Goal: Task Accomplishment & Management: Complete application form

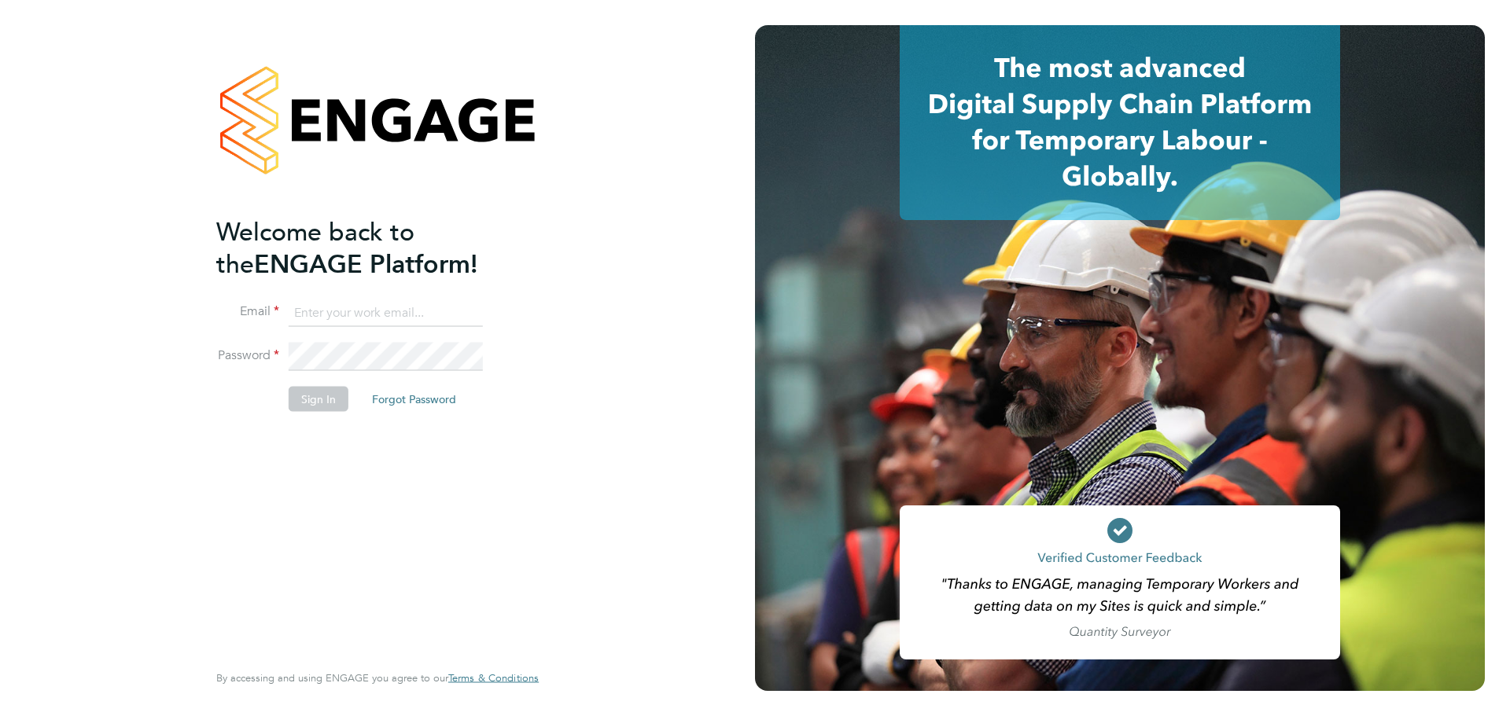
type input "[PERSON_NAME][EMAIL_ADDRESS][PERSON_NAME][PERSON_NAME][DOMAIN_NAME]"
click at [445, 481] on div "Welcome back to the ENGAGE Platform! Email janine.ward@wates.co.uk Password Sig…" at bounding box center [369, 436] width 307 height 443
click at [308, 392] on button "Sign In" at bounding box center [319, 399] width 60 height 25
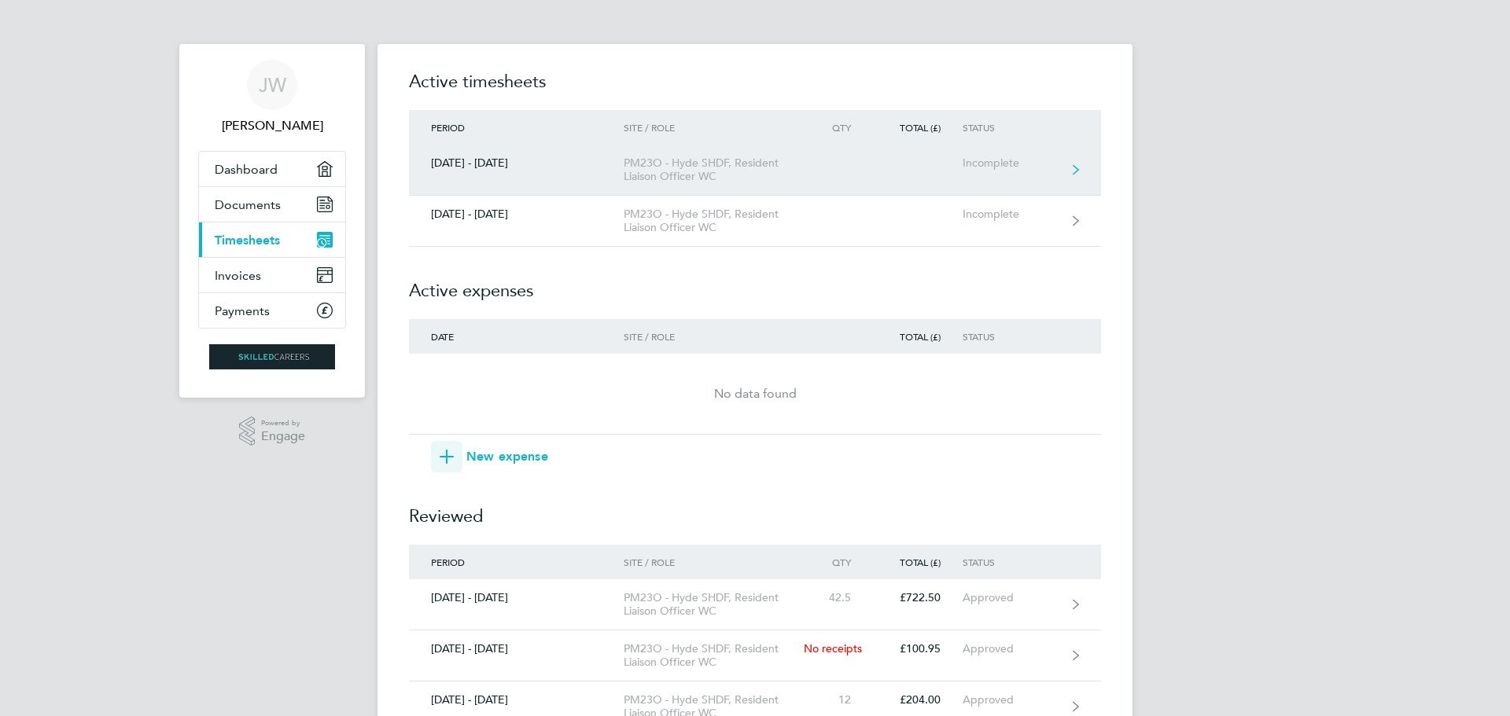
click at [995, 166] on div "Incomplete" at bounding box center [1010, 162] width 97 height 13
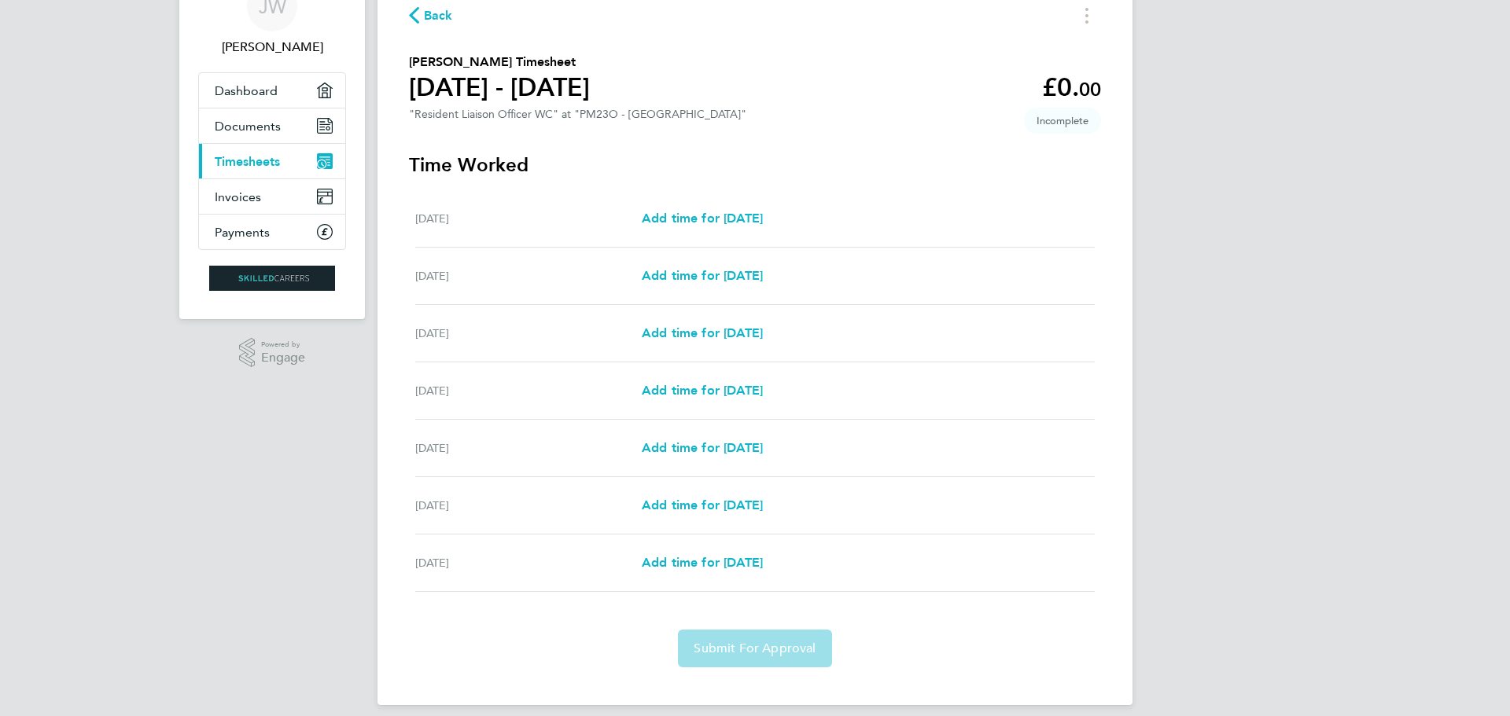
scroll to position [93, 0]
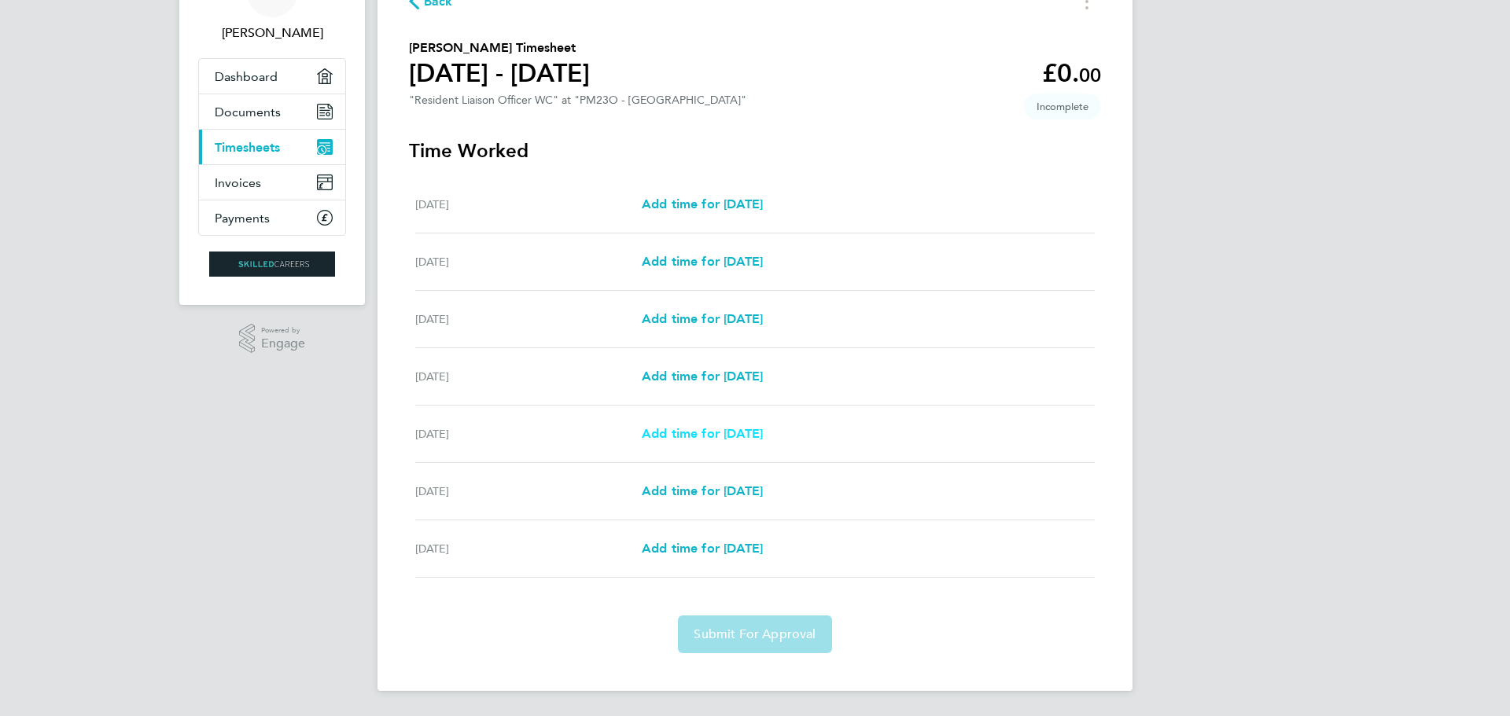
click at [704, 427] on span "Add time for [DATE]" at bounding box center [702, 433] width 121 height 15
select select "30"
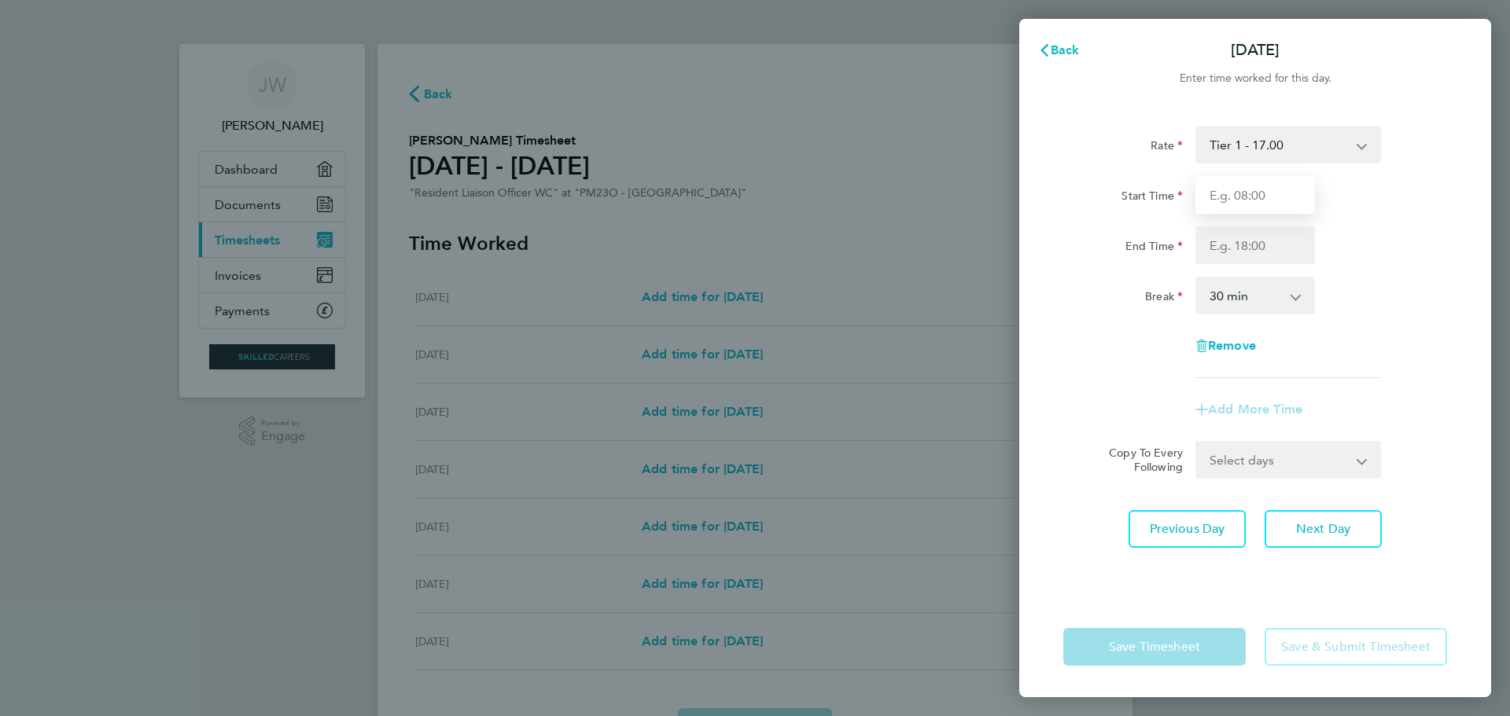
click at [1270, 194] on input "Start Time" at bounding box center [1255, 195] width 120 height 38
type input "08:00"
click at [1263, 249] on input "End Time" at bounding box center [1255, 245] width 120 height 38
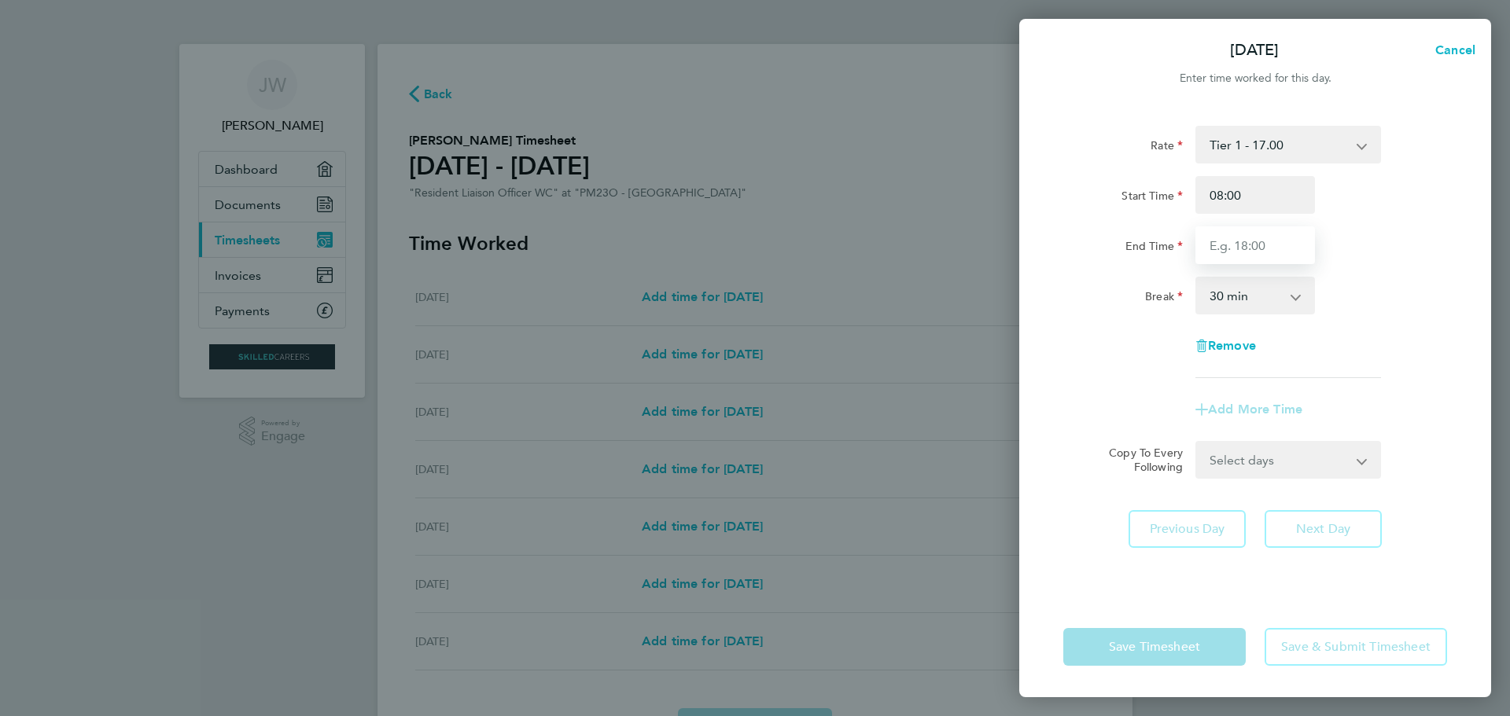
type input "17:00"
click at [1355, 337] on div "Rate Tier 1 - 17.00 Start Time 08:00 End Time 17:00 Break 0 min 15 min 30 min 4…" at bounding box center [1255, 252] width 384 height 252
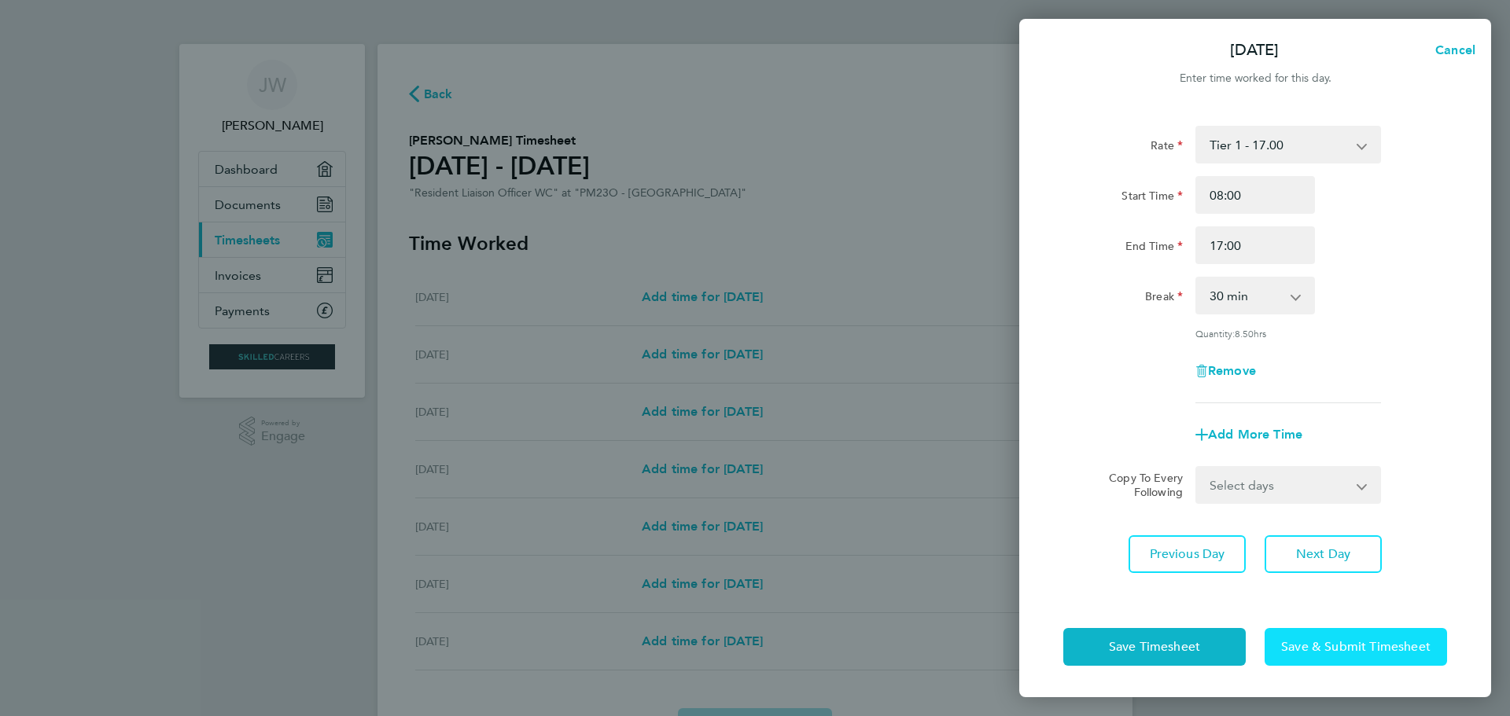
click at [1307, 645] on span "Save & Submit Timesheet" at bounding box center [1355, 647] width 149 height 16
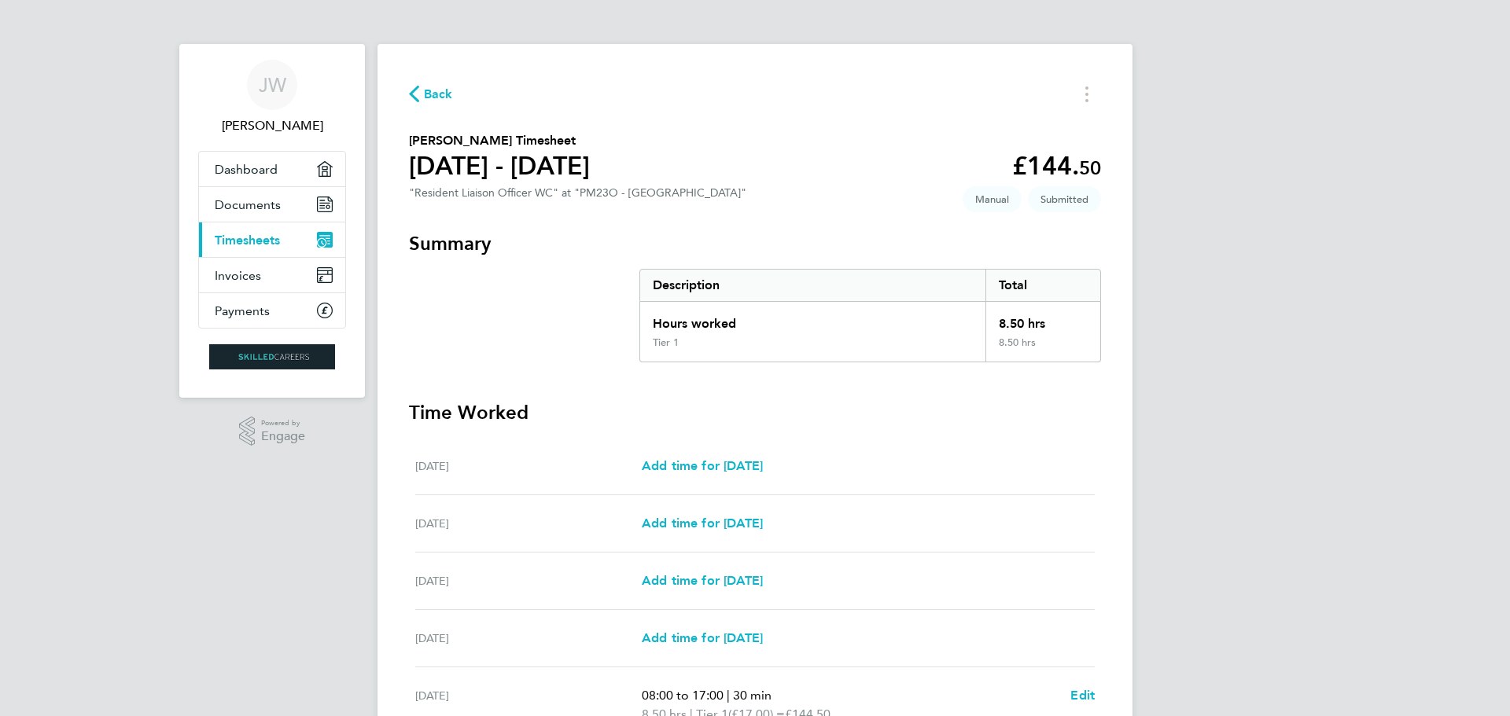
click at [299, 231] on link "Current page: Timesheets" at bounding box center [272, 240] width 146 height 35
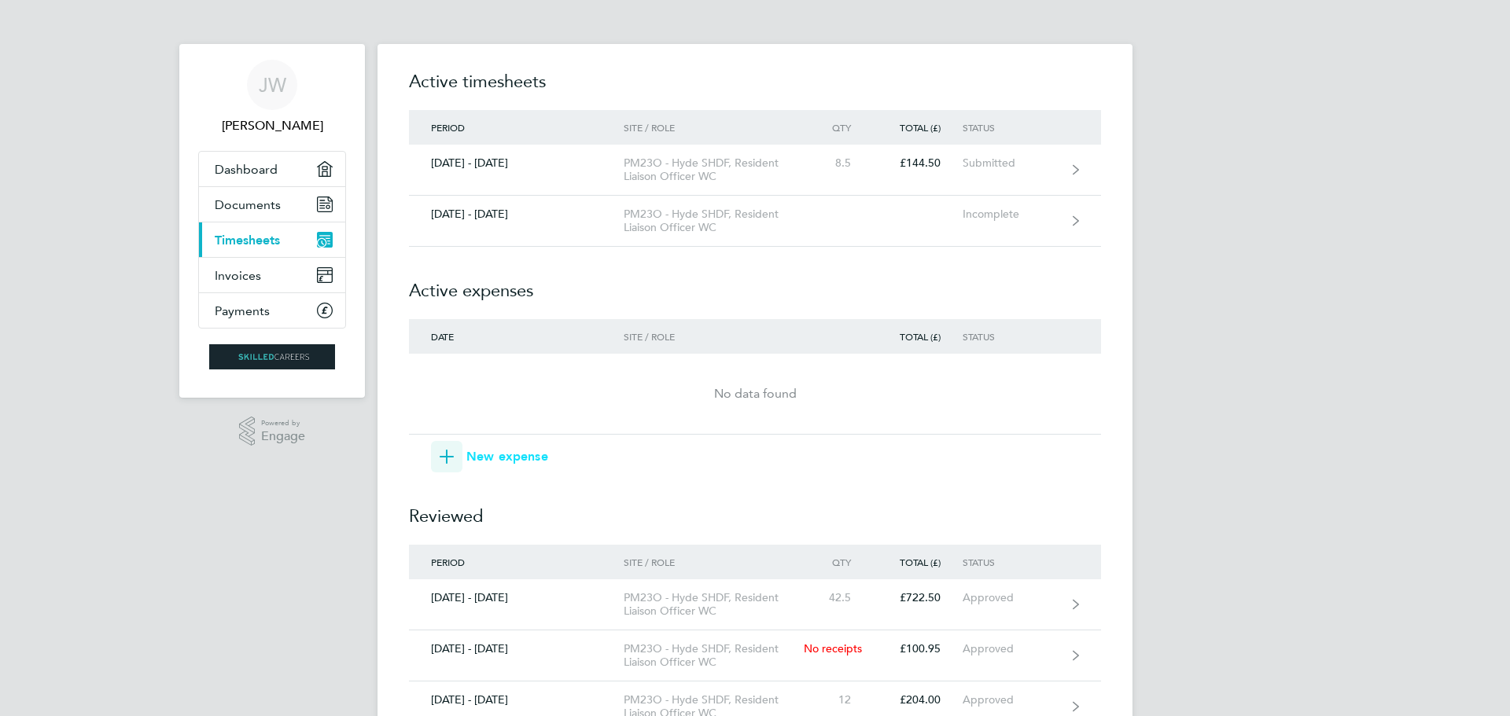
click at [504, 453] on span "New expense" at bounding box center [507, 456] width 82 height 19
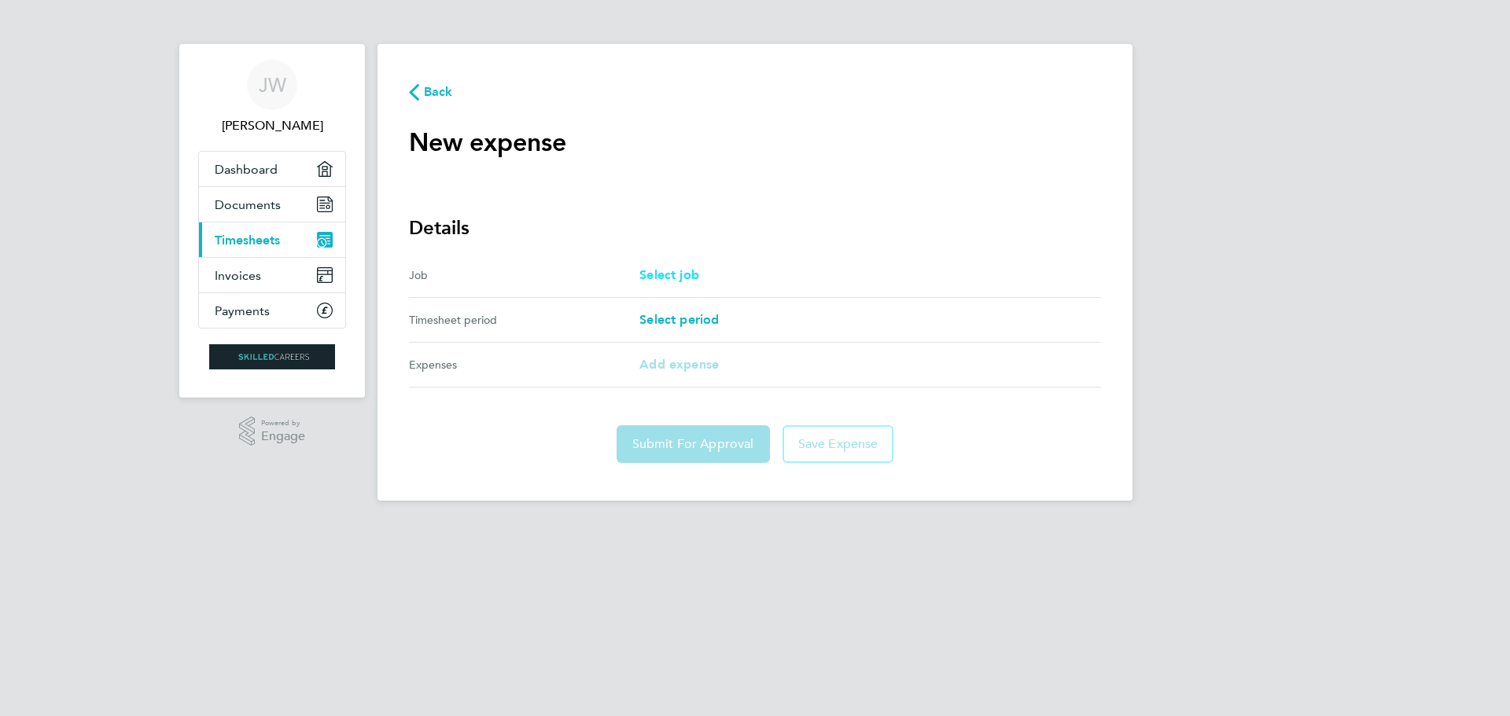
click at [670, 272] on span "Select job" at bounding box center [669, 274] width 60 height 15
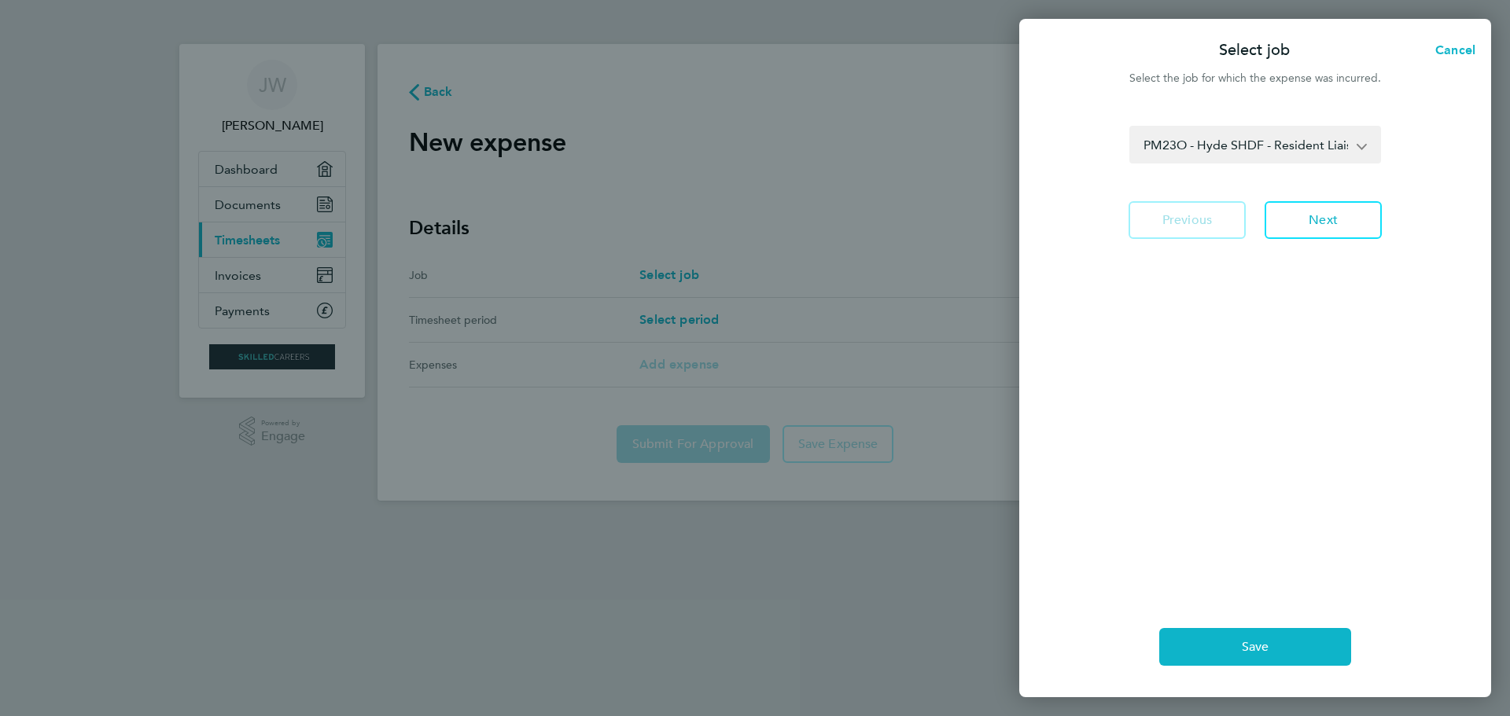
click at [1326, 151] on select "PM23O - Hyde SHDF - Resident Liaison Officer WC" at bounding box center [1246, 144] width 230 height 35
click at [1320, 215] on span "Next" at bounding box center [1322, 220] width 29 height 16
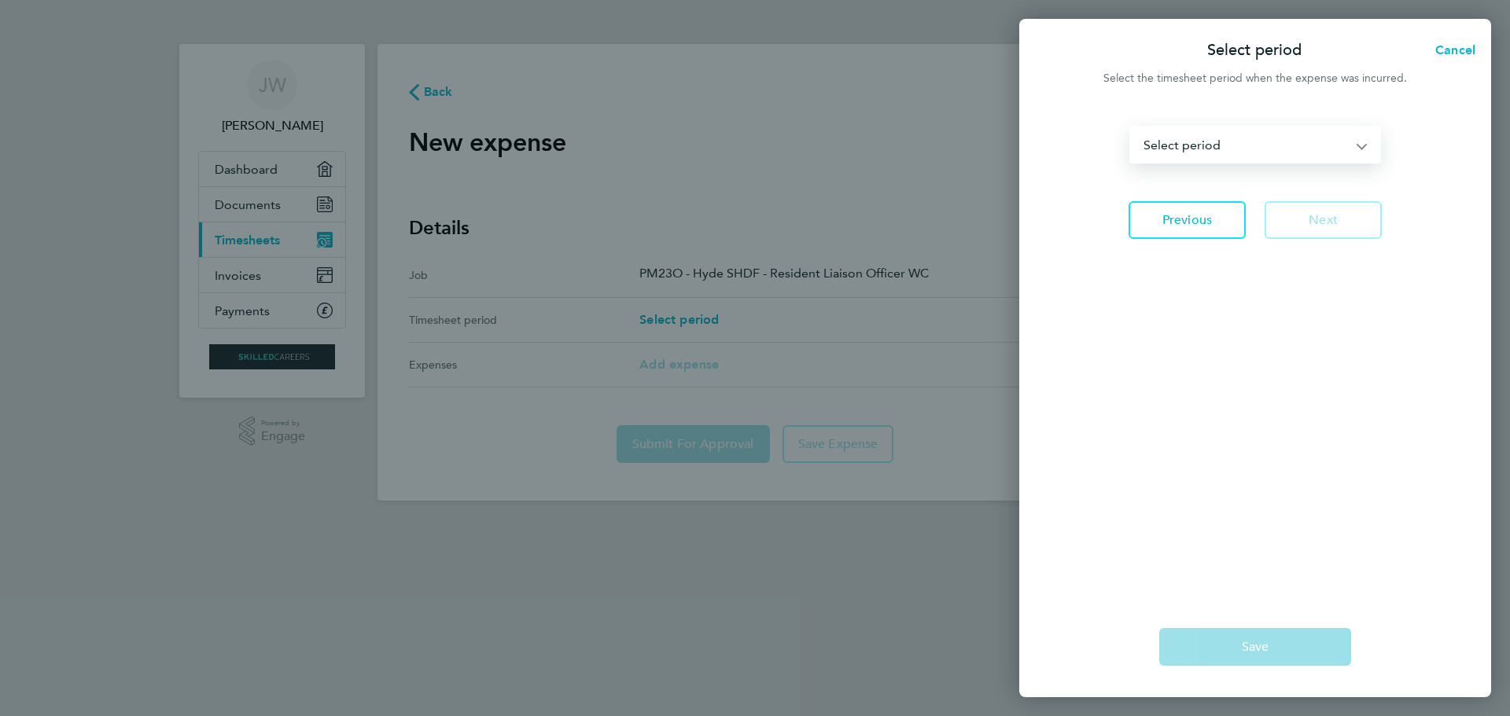
click at [1279, 158] on select "[DATE] - [DATE] [DATE] - [DATE] [DATE] - [DATE] [DATE] - [DATE] [DATE] - [DATE]…" at bounding box center [1246, 144] width 230 height 35
select select "19: Object"
click at [1131, 127] on select "[DATE] - [DATE] [DATE] - [DATE] [DATE] - [DATE] [DATE] - [DATE] [DATE] - [DATE]…" at bounding box center [1246, 144] width 230 height 35
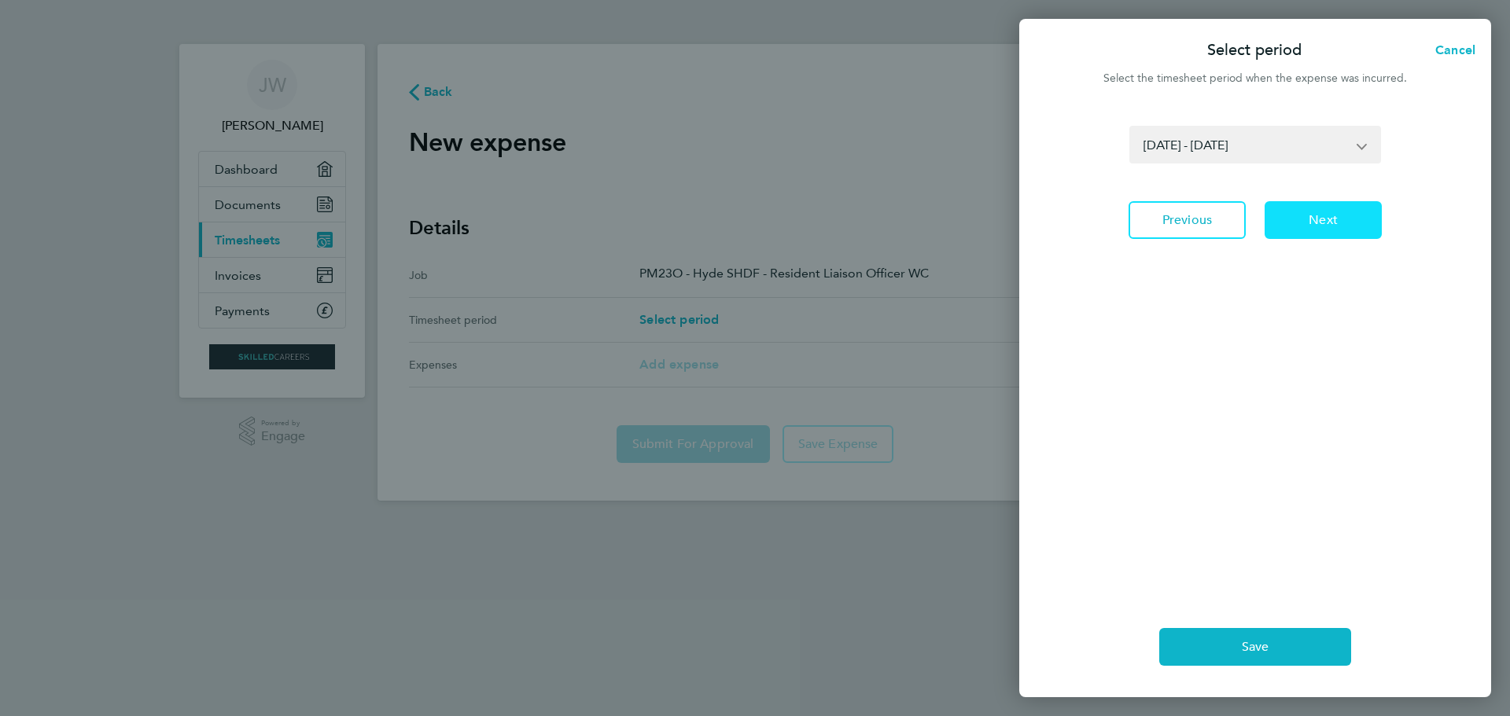
click at [1317, 227] on span "Next" at bounding box center [1322, 220] width 29 height 16
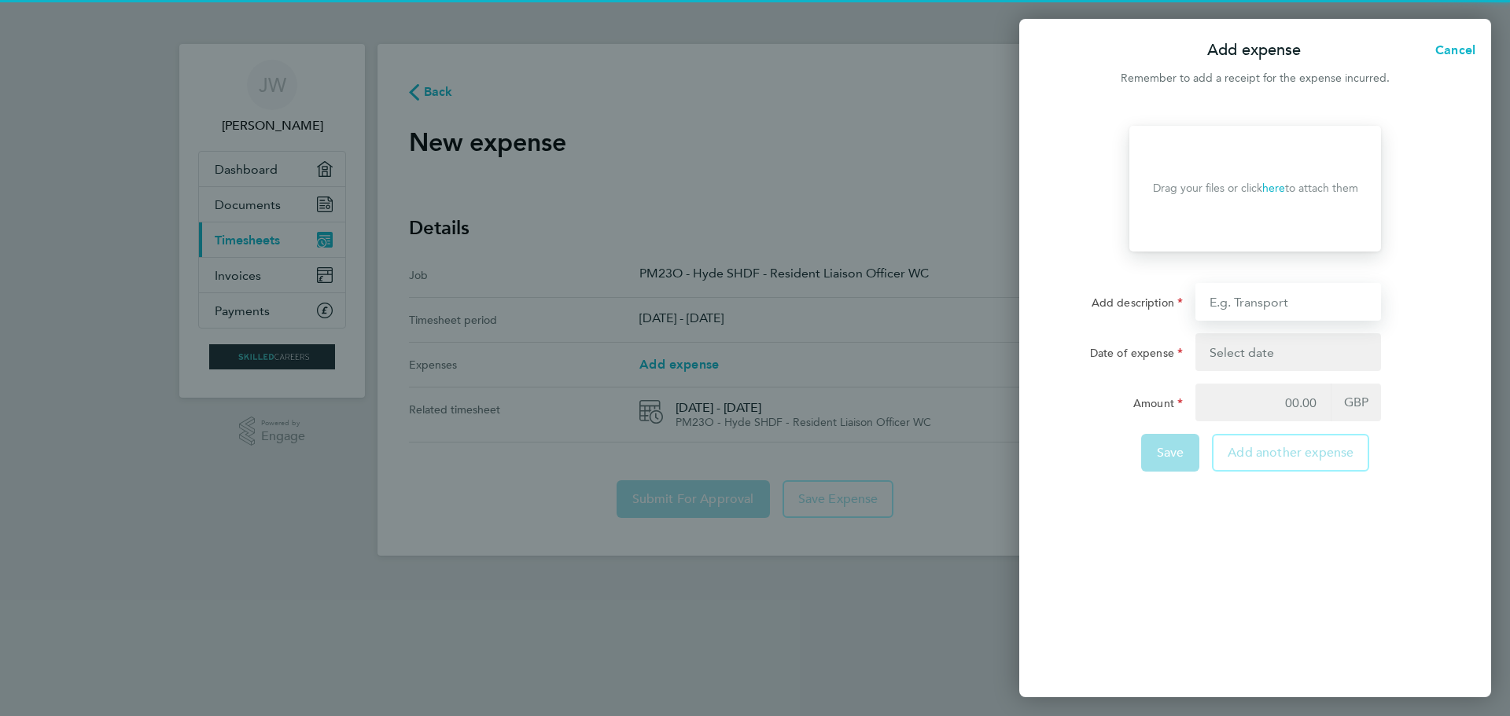
click at [1259, 302] on input "Add description" at bounding box center [1288, 302] width 186 height 38
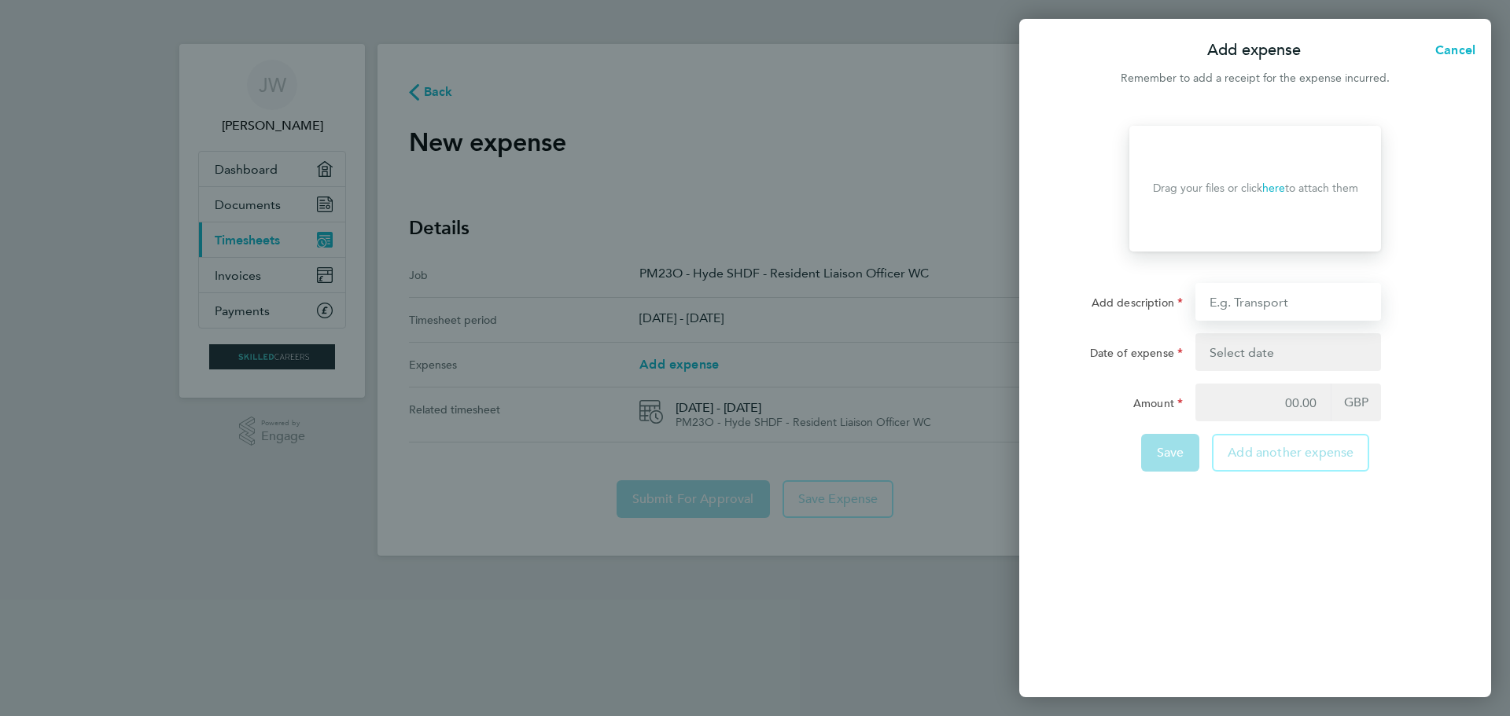
type input "Transport"
click at [1267, 355] on button "button" at bounding box center [1288, 352] width 186 height 38
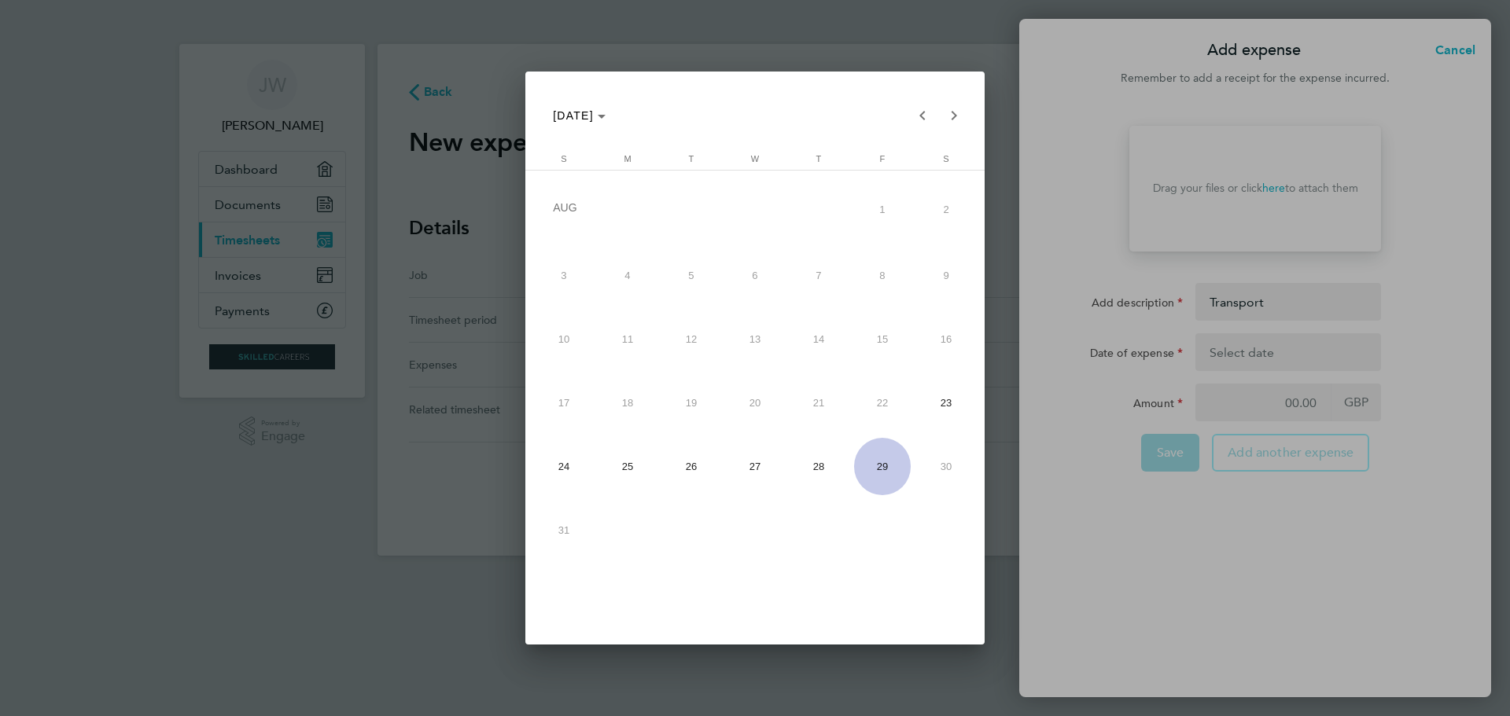
click at [760, 462] on span "27" at bounding box center [755, 466] width 57 height 57
type input "[DATE]"
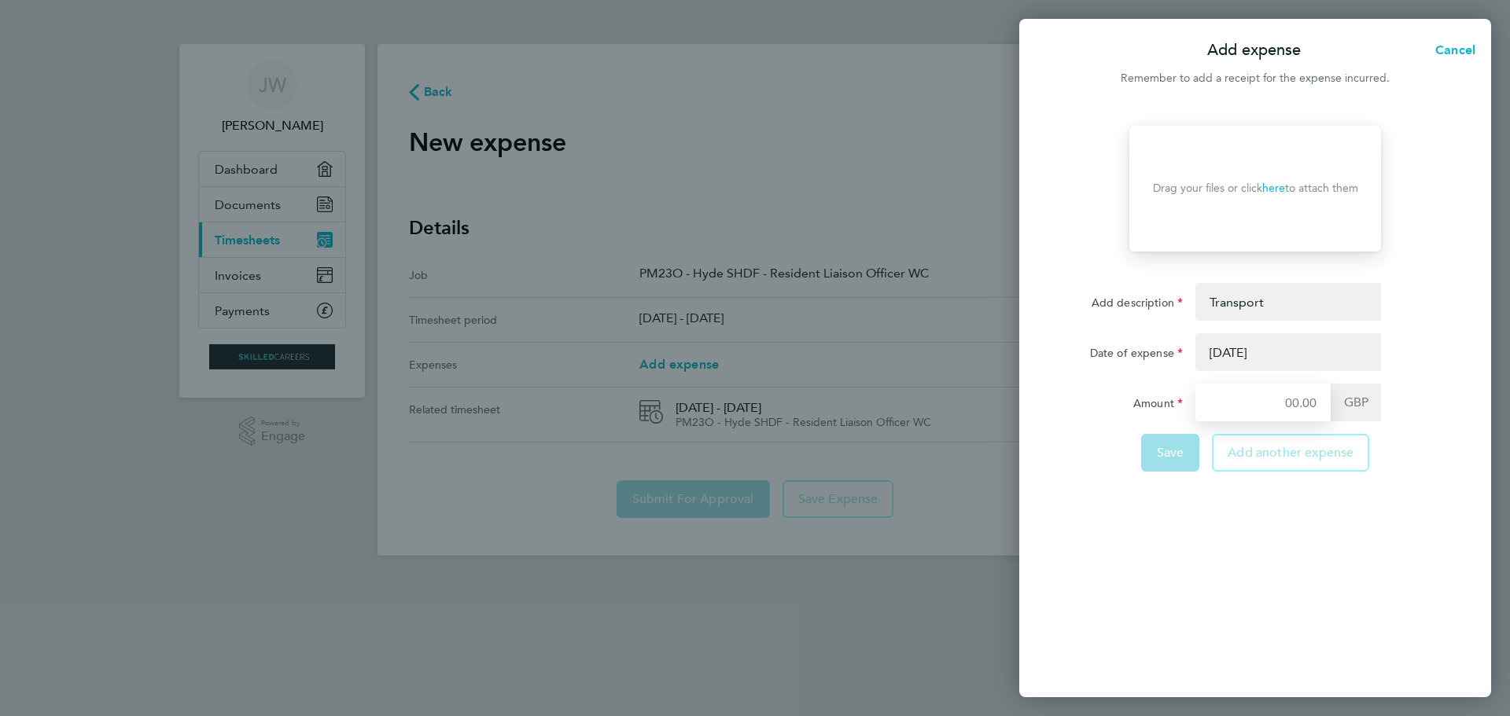
click at [1309, 403] on input "Amount" at bounding box center [1262, 403] width 135 height 38
type input "24.00"
click at [1335, 536] on div "Drop your files here Supported files: JPG, JPEG, PNG or PDF Drag your files or …" at bounding box center [1255, 402] width 472 height 590
click at [1180, 459] on span "Save" at bounding box center [1171, 453] width 28 height 16
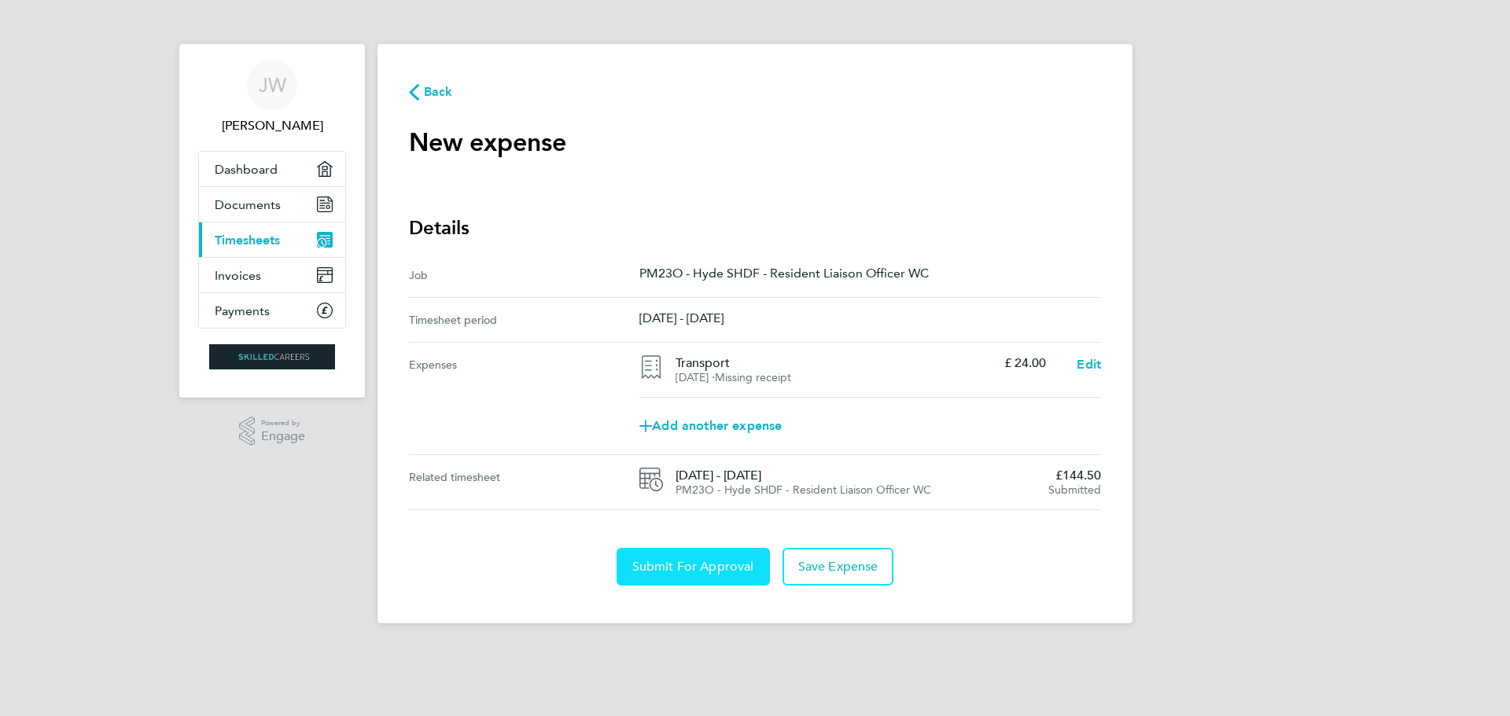
click at [702, 568] on span "Submit For Approval" at bounding box center [693, 567] width 122 height 16
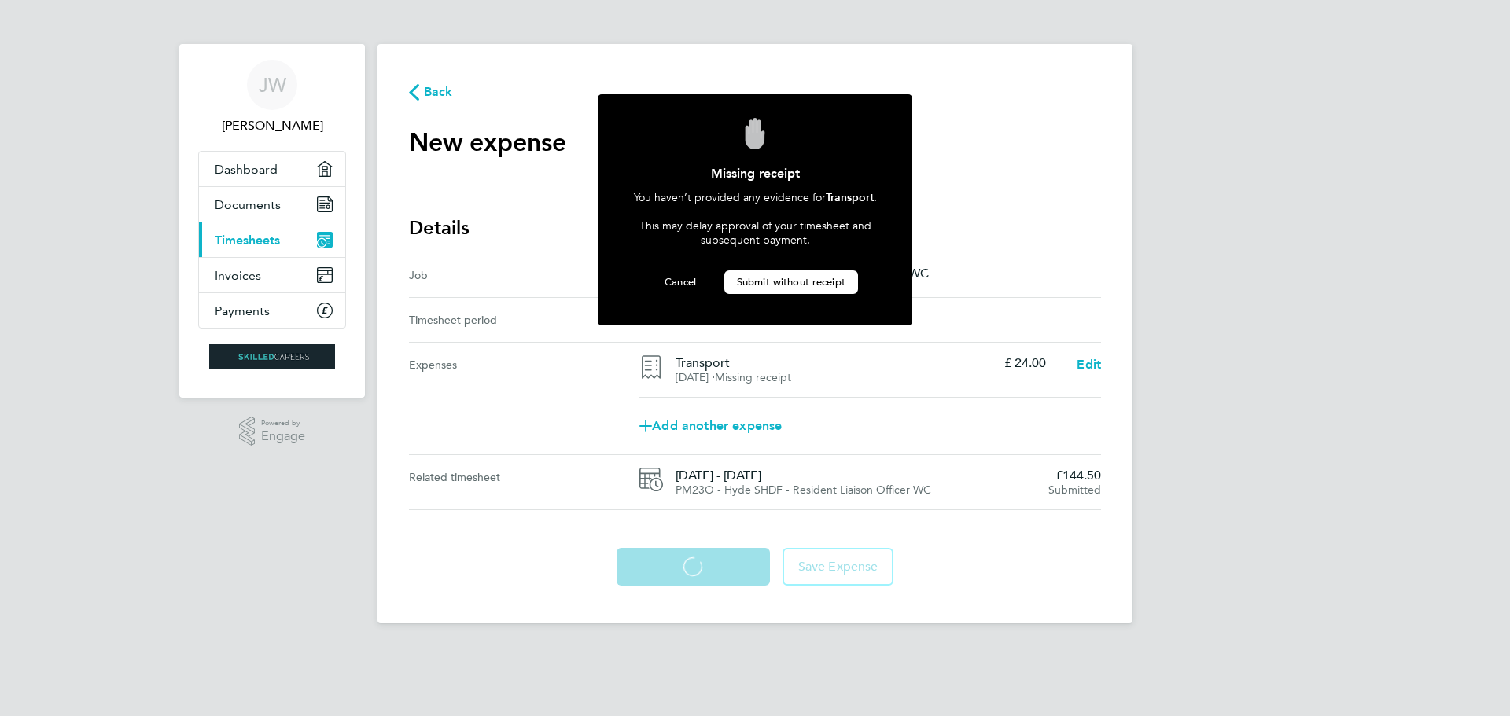
click at [769, 285] on span "Submit without receipt" at bounding box center [791, 281] width 109 height 13
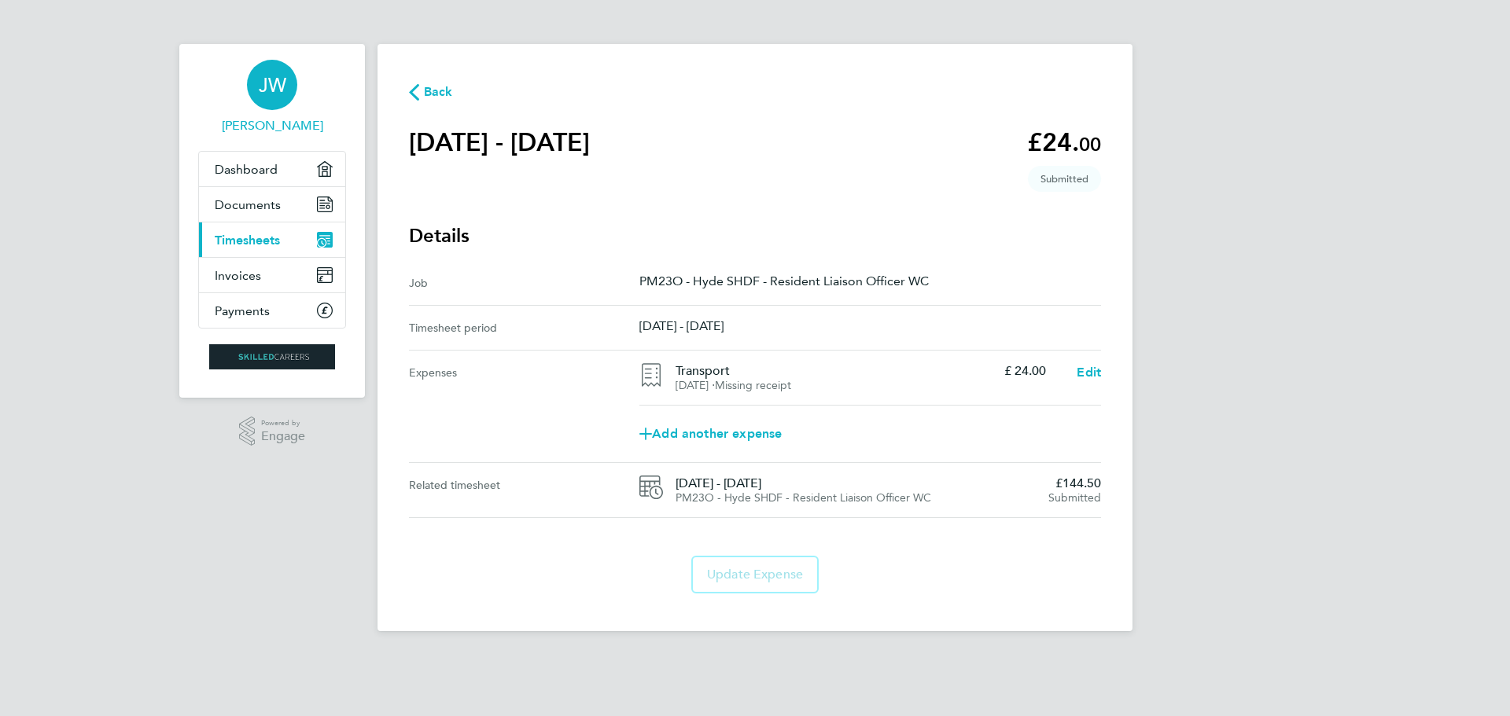
click at [277, 87] on span "JW" at bounding box center [273, 85] width 28 height 20
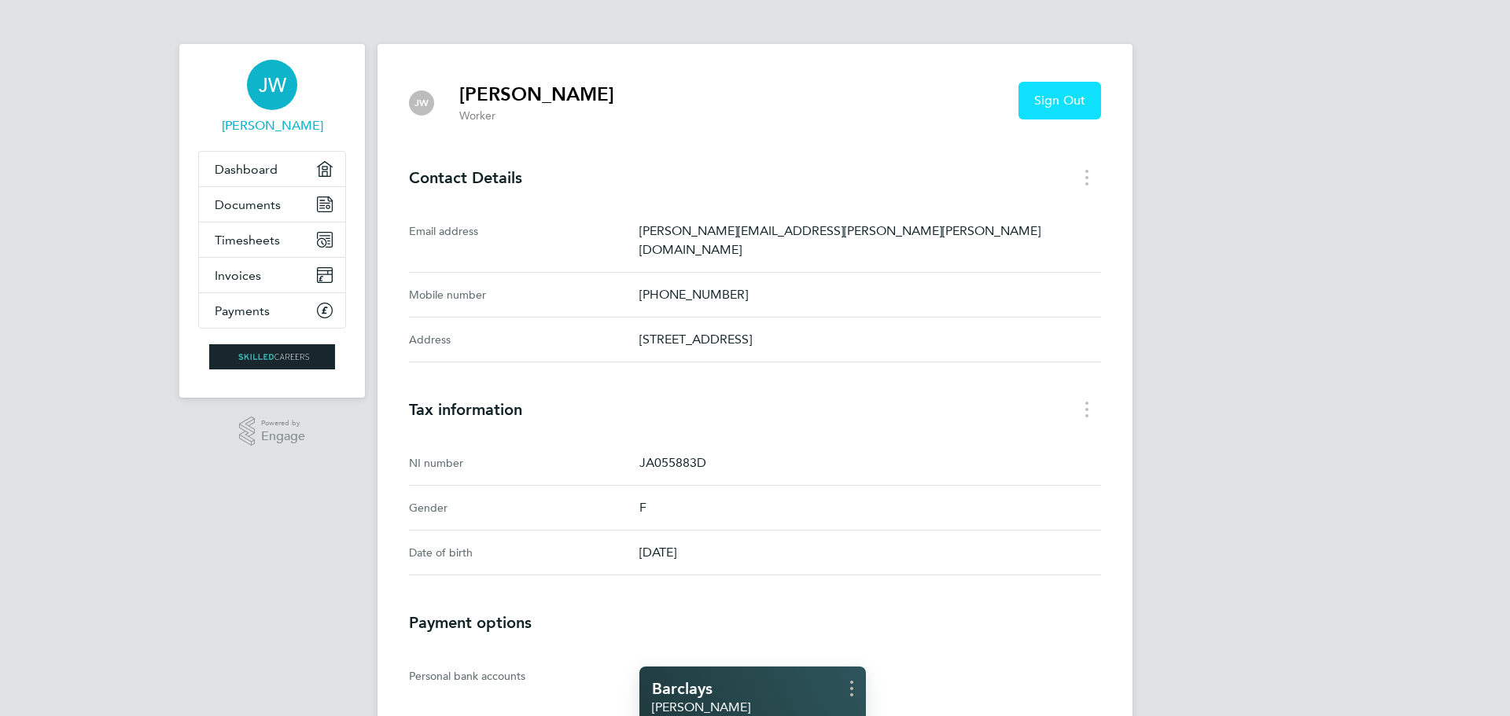
click at [1037, 105] on span "Sign Out" at bounding box center [1059, 101] width 51 height 16
